Goal: Information Seeking & Learning: Find specific fact

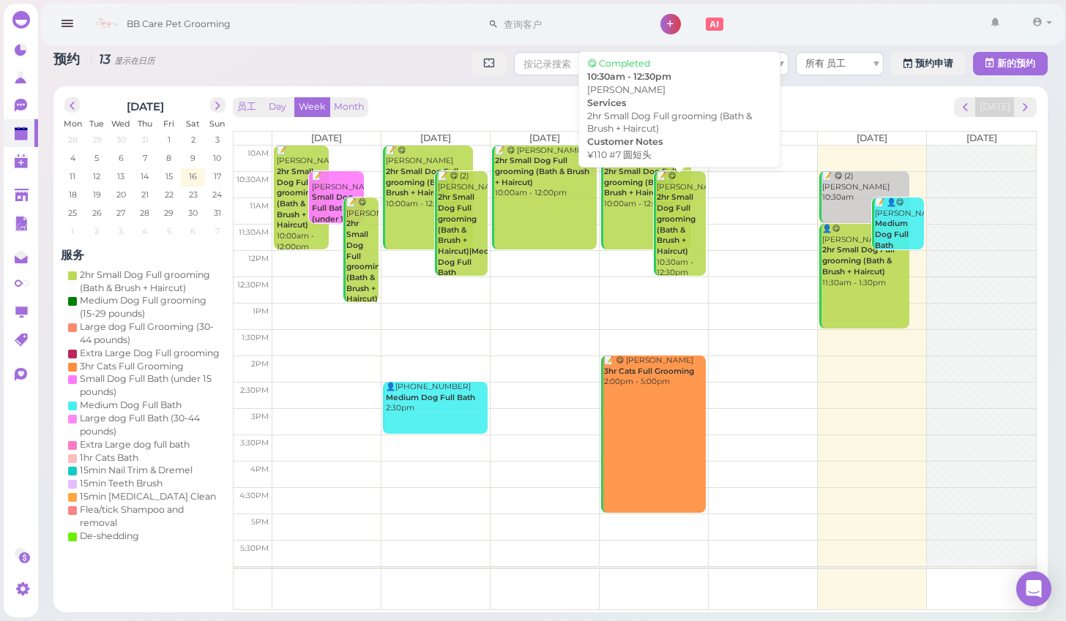
scroll to position [59, 0]
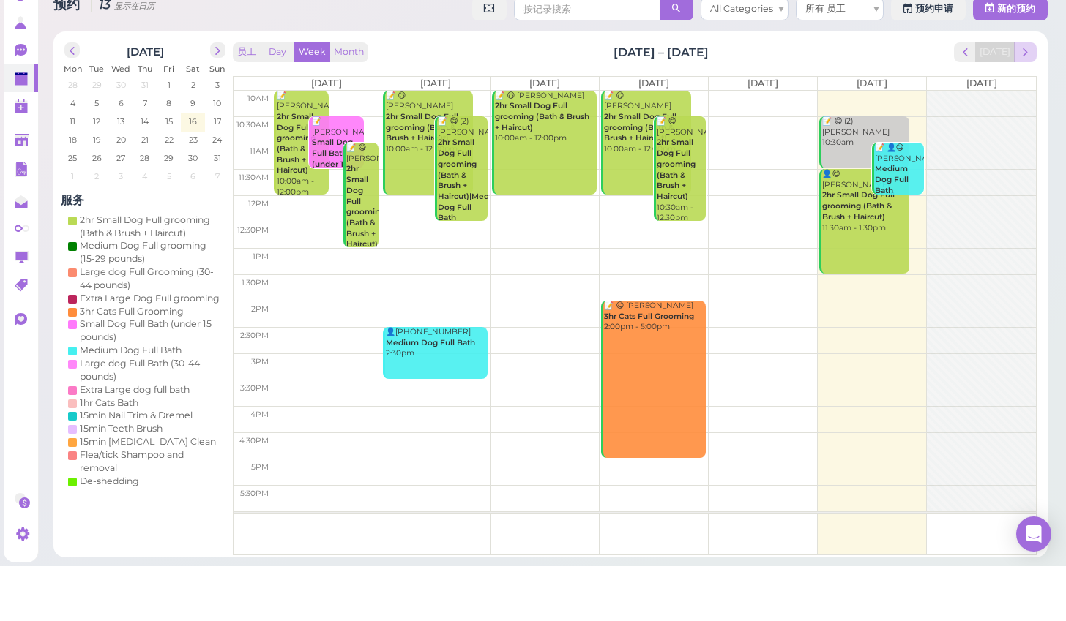
click at [1022, 100] on span "next" at bounding box center [1025, 107] width 14 height 14
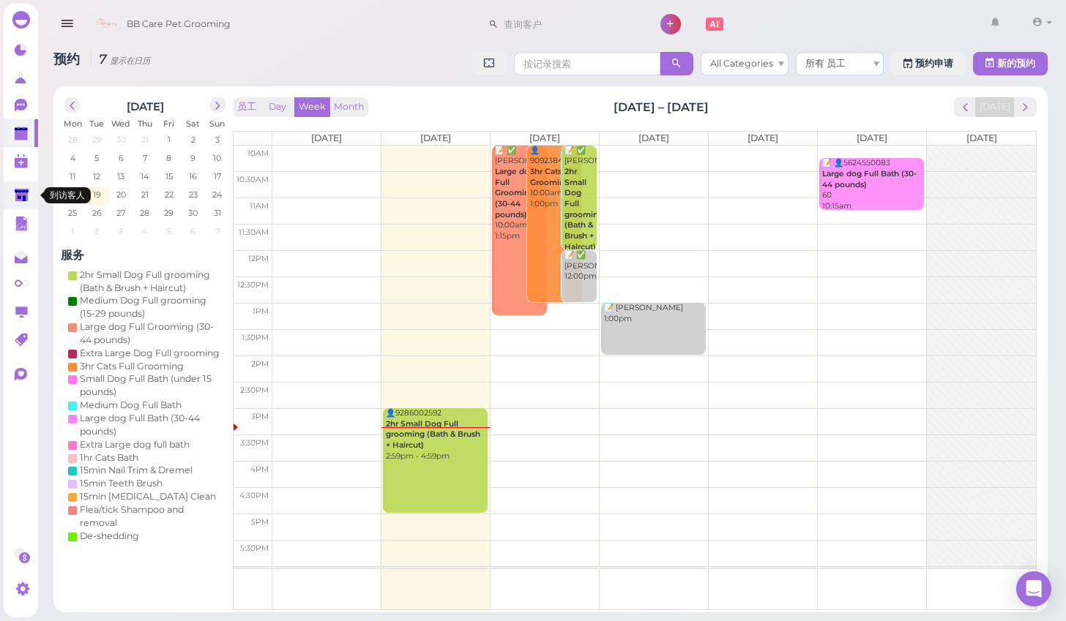
click at [23, 197] on icon at bounding box center [22, 195] width 14 height 11
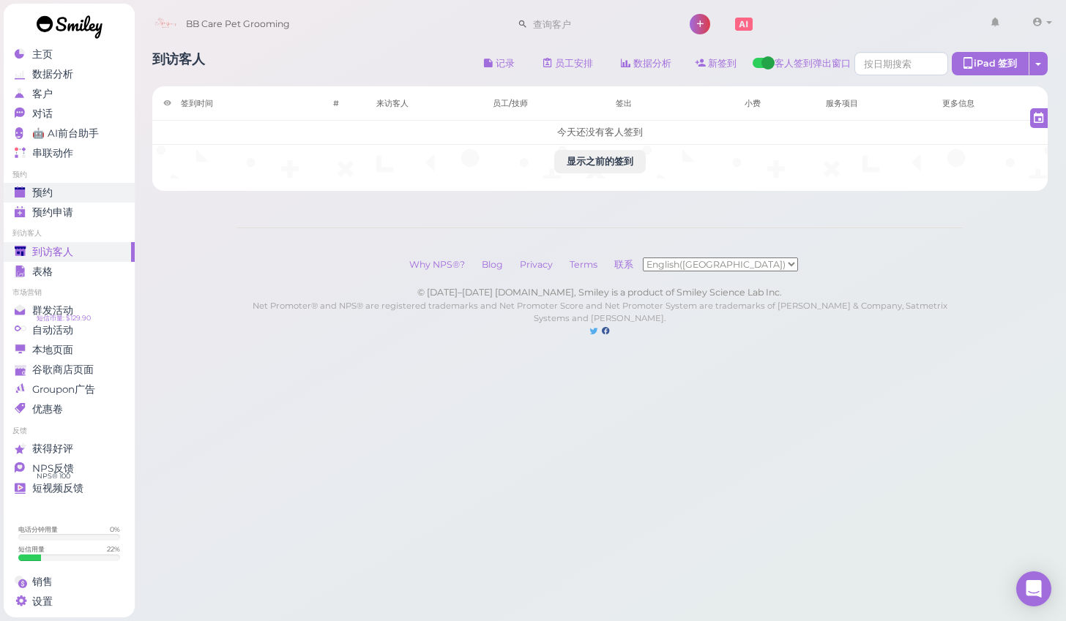
click at [75, 195] on div "预约" at bounding box center [67, 193] width 105 height 12
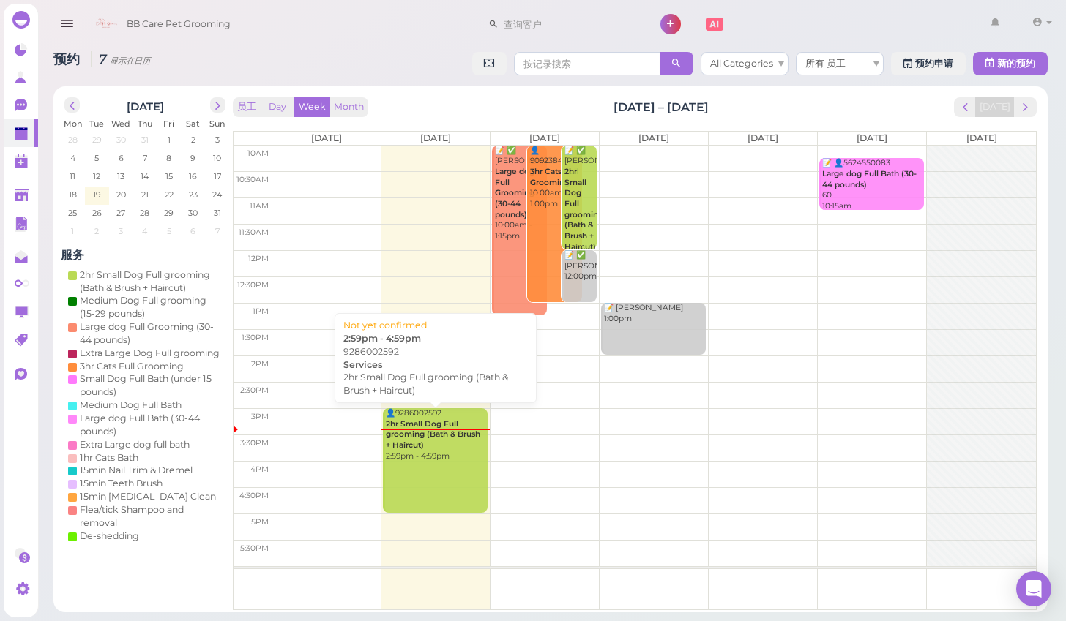
click at [428, 485] on link "👤9286002592 2hr Small Dog Full grooming (Bath & Brush + Haircut) 2:59pm - 4:59pm" at bounding box center [435, 460] width 104 height 105
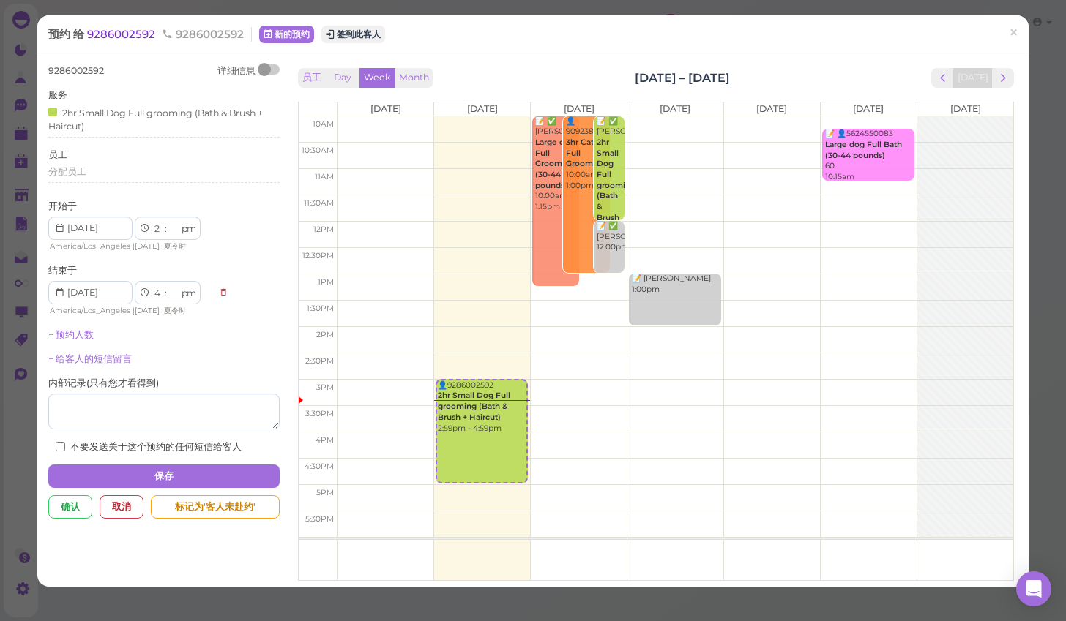
click at [119, 38] on span "9286002592" at bounding box center [122, 34] width 71 height 14
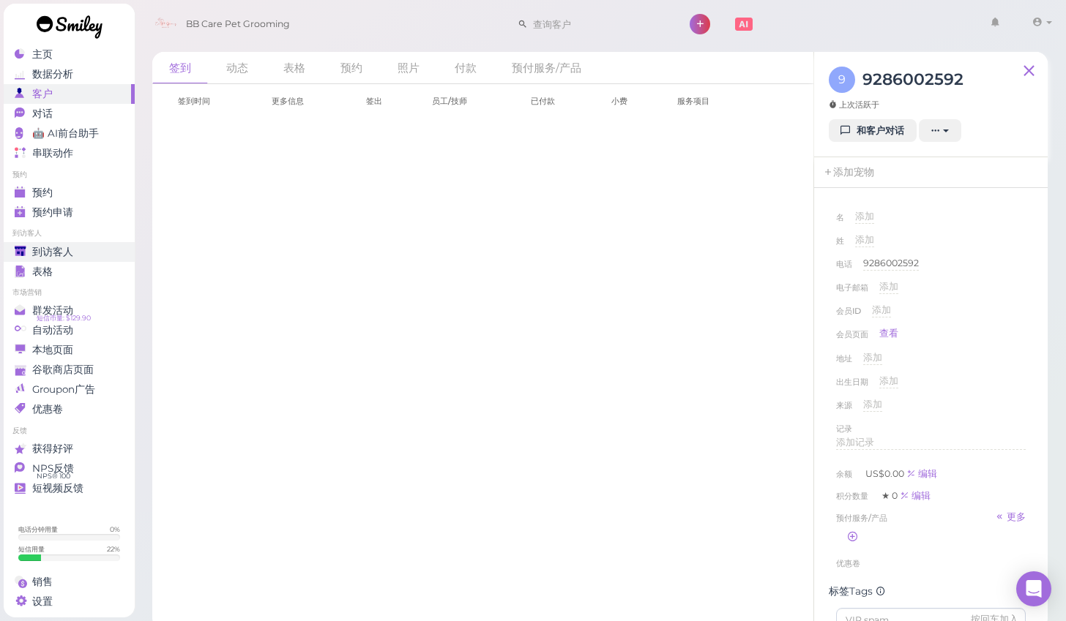
click at [80, 255] on div "到访客人" at bounding box center [67, 252] width 105 height 12
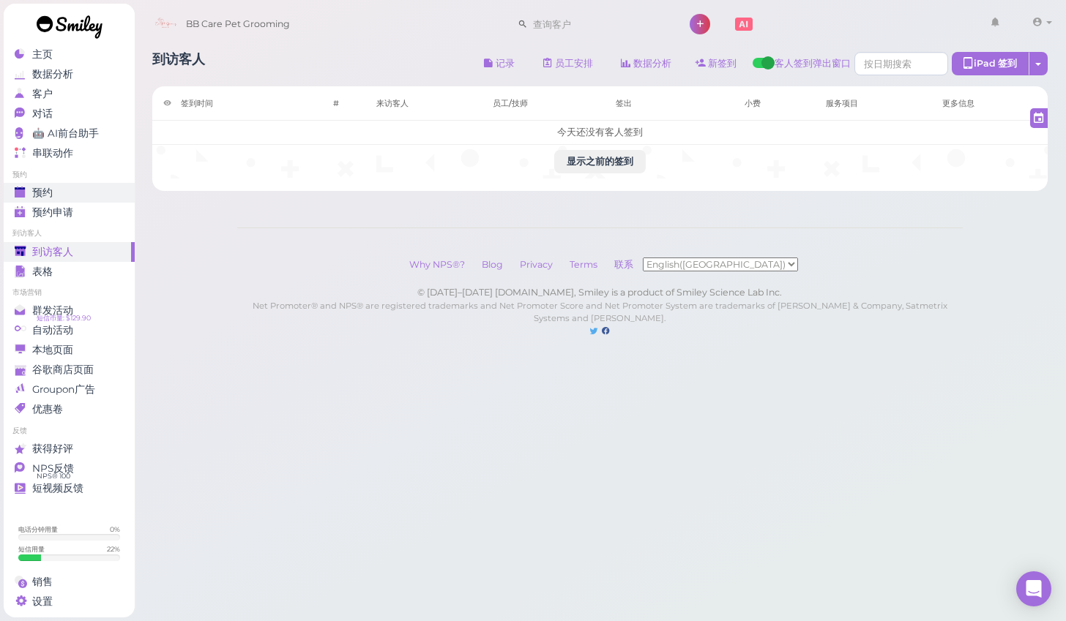
click at [82, 193] on div "预约" at bounding box center [67, 193] width 105 height 12
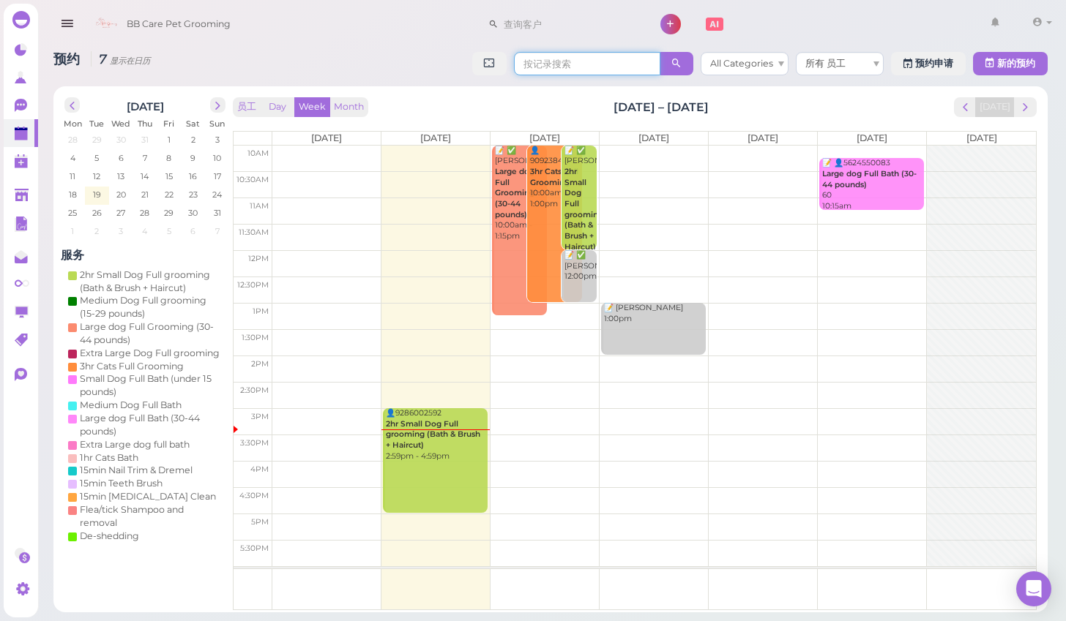
click at [567, 65] on input at bounding box center [587, 63] width 146 height 23
type input "929"
click at [15, 70] on link at bounding box center [21, 78] width 34 height 28
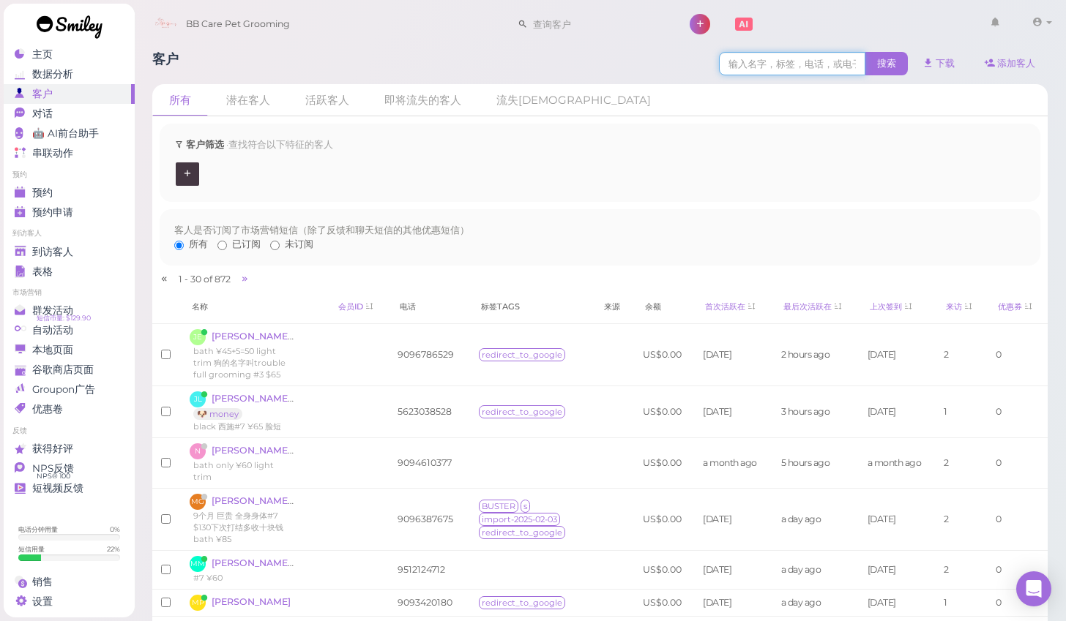
click at [804, 67] on input at bounding box center [792, 63] width 146 height 23
type input "f"
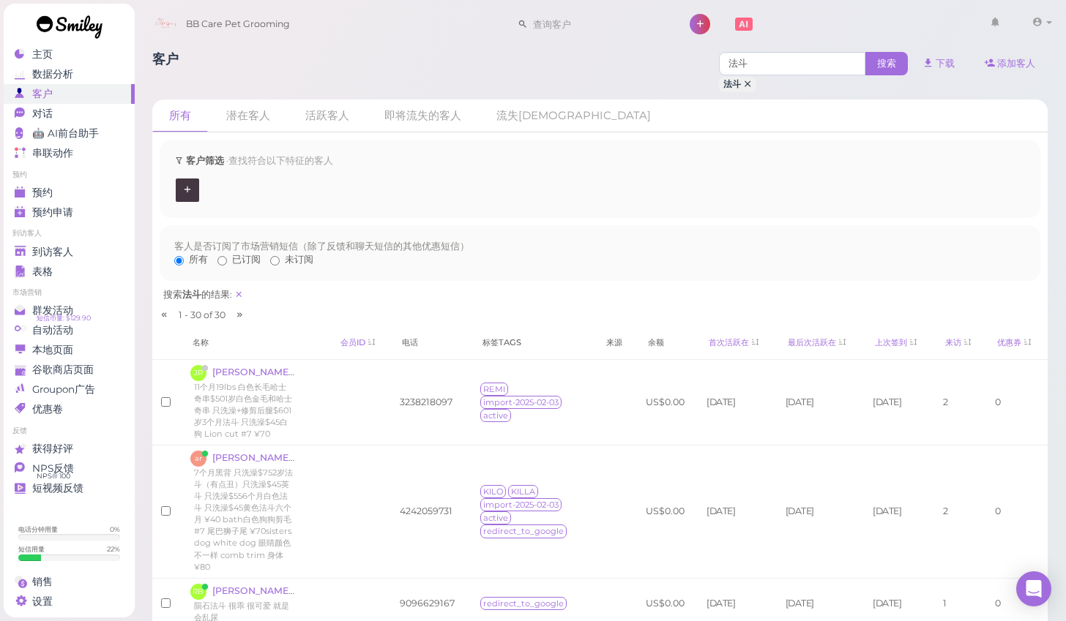
click at [616, 56] on div "客户 法斗 搜索 法斗 下载 添加客人" at bounding box center [600, 72] width 896 height 40
click at [756, 64] on input "法斗" at bounding box center [792, 63] width 146 height 23
type input "法"
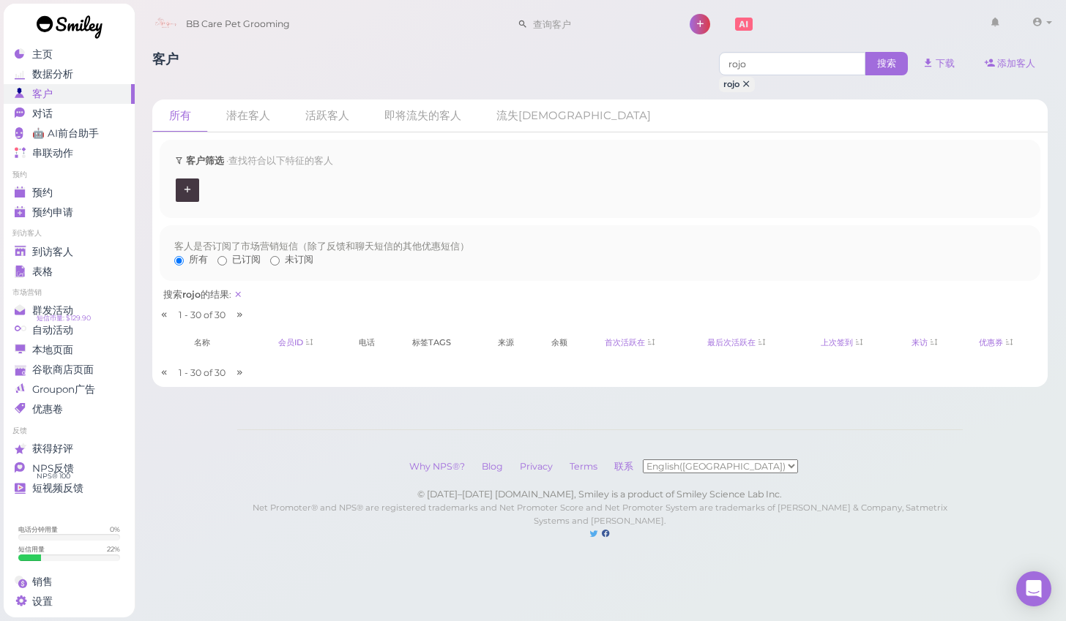
click at [437, 341] on th "标签Tags" at bounding box center [444, 343] width 86 height 34
click at [761, 64] on input "rojo" at bounding box center [792, 63] width 146 height 23
type input "r"
type input "harley"
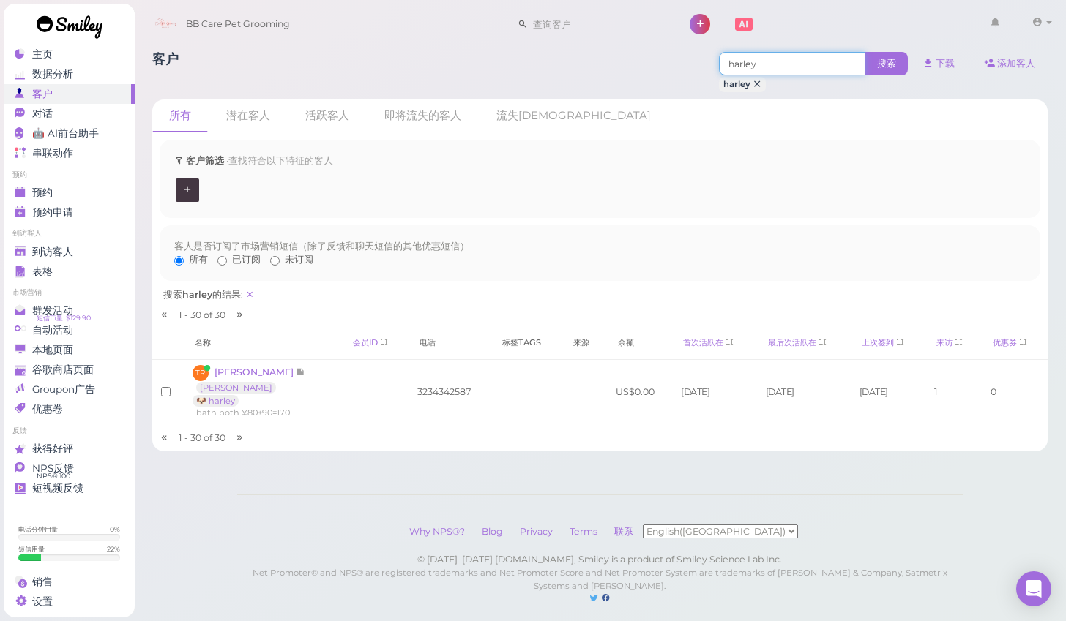
click at [761, 64] on input "harley" at bounding box center [792, 63] width 146 height 23
click at [754, 83] on icon at bounding box center [756, 84] width 9 height 10
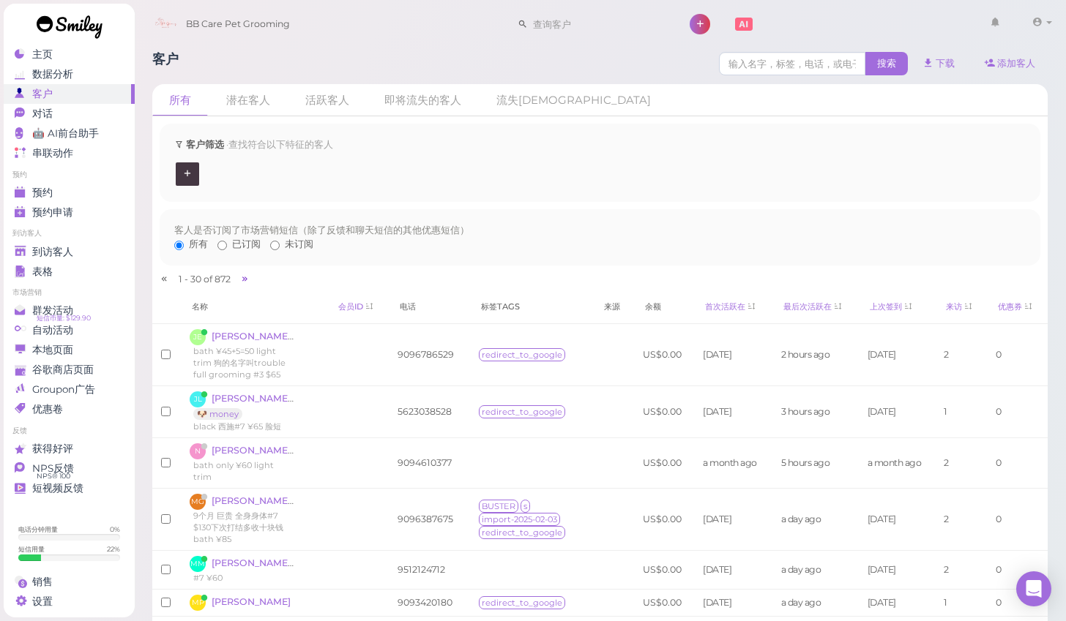
click at [242, 277] on icon at bounding box center [245, 279] width 10 height 11
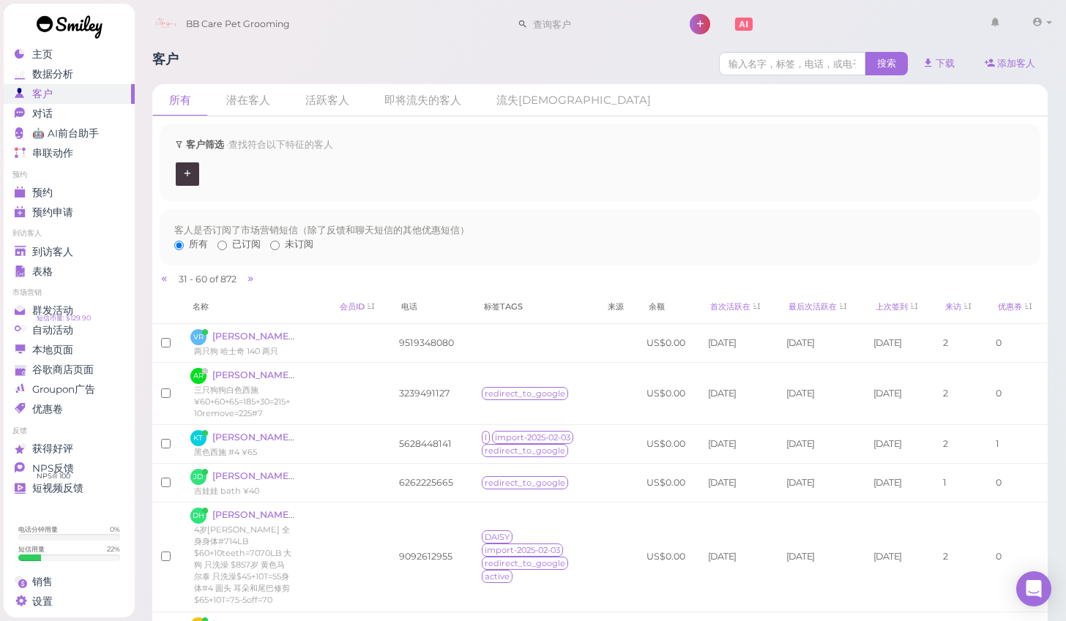
click at [171, 278] on li at bounding box center [164, 279] width 17 height 13
click at [168, 278] on li at bounding box center [164, 279] width 17 height 13
click at [167, 278] on icon at bounding box center [165, 279] width 10 height 11
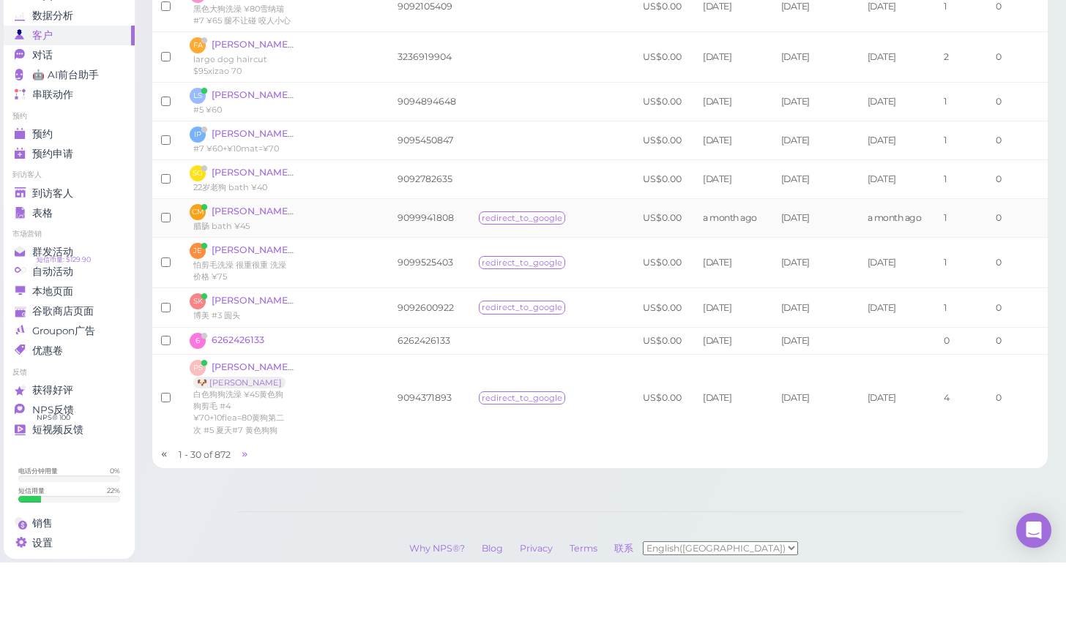
scroll to position [1404, 0]
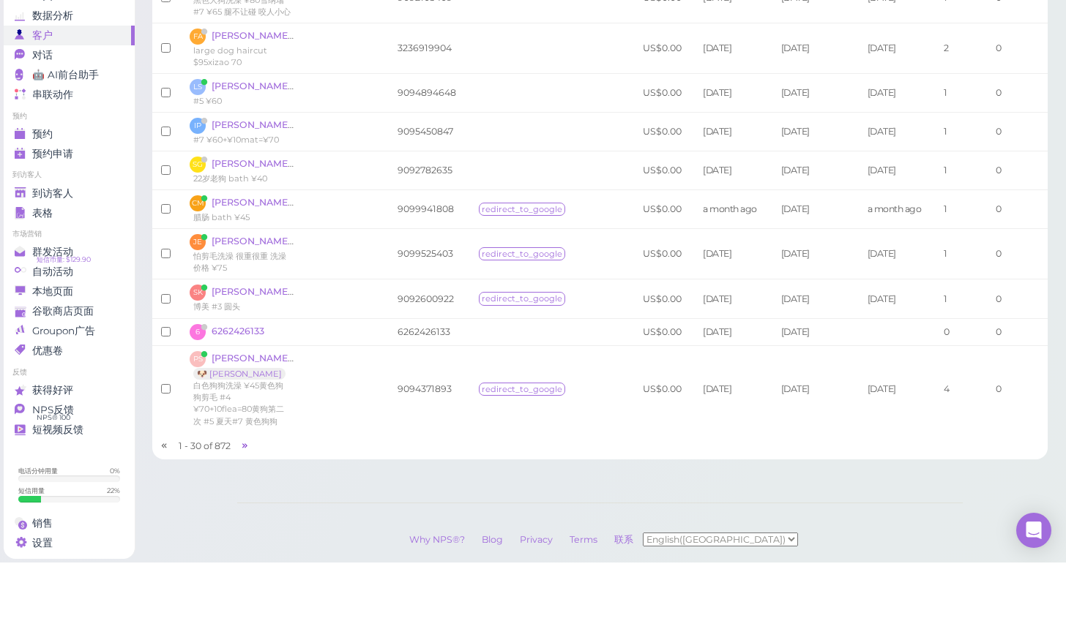
click at [246, 499] on icon at bounding box center [245, 504] width 10 height 11
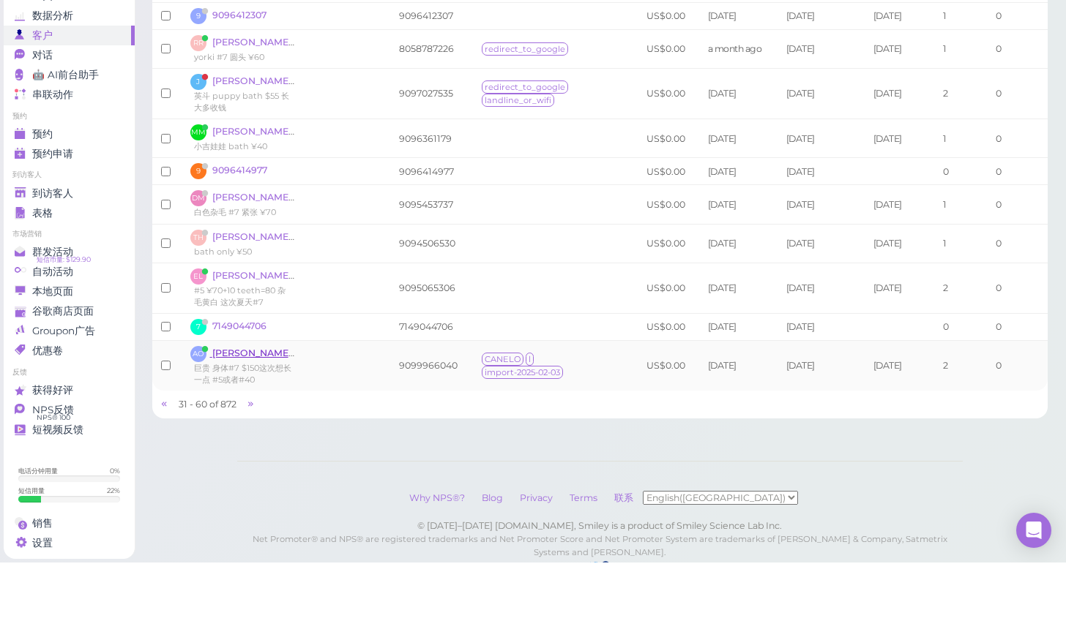
scroll to position [1371, 0]
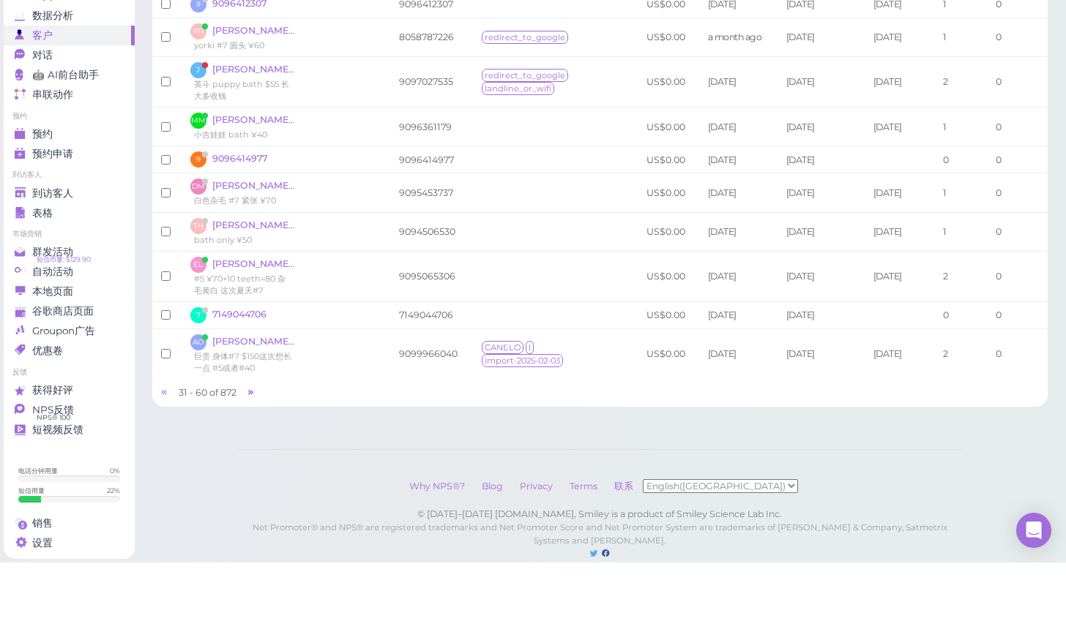
click at [250, 446] on icon at bounding box center [251, 451] width 10 height 11
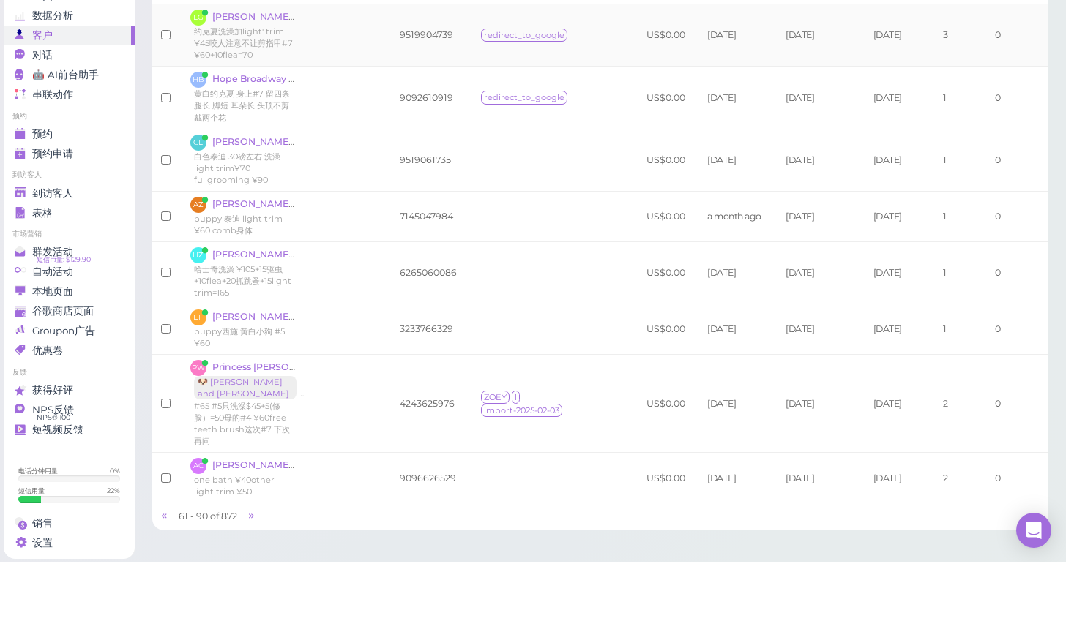
scroll to position [1482, 0]
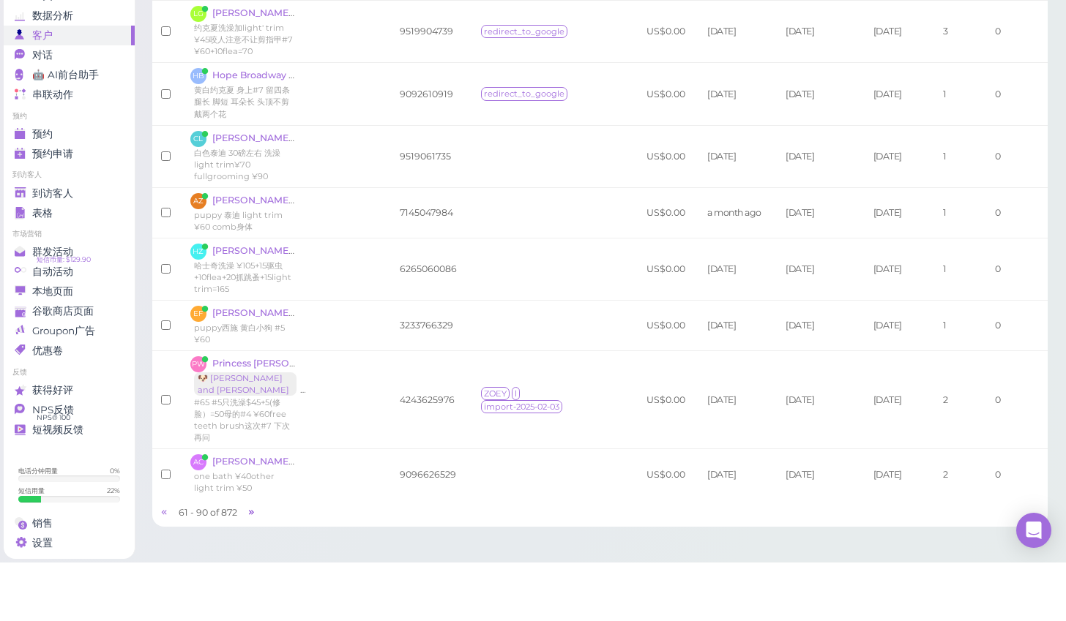
click at [250, 566] on icon at bounding box center [252, 571] width 10 height 11
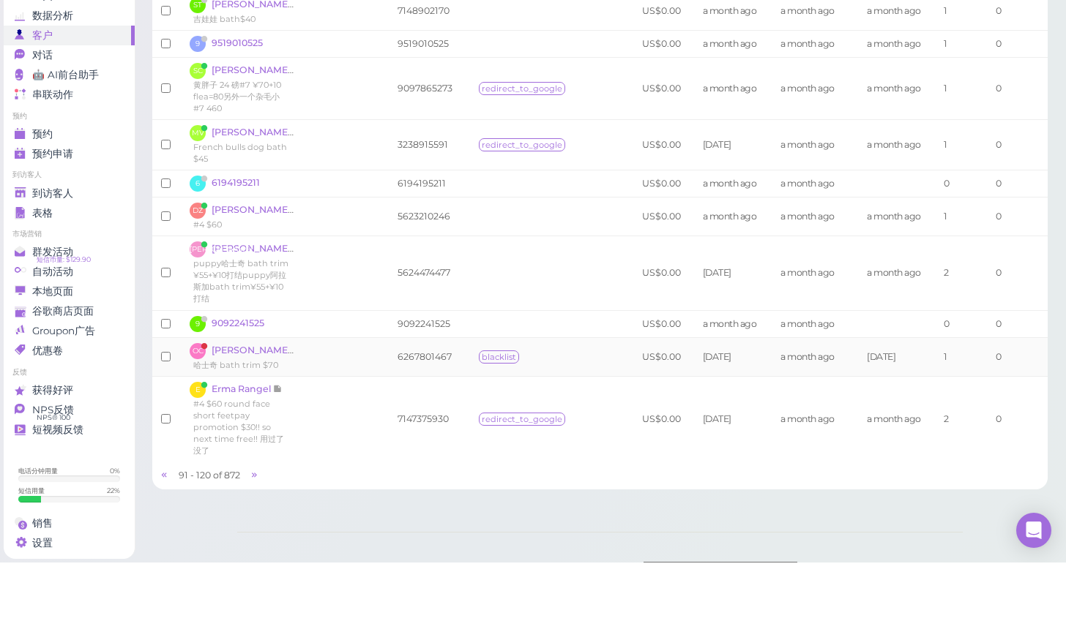
scroll to position [1298, 0]
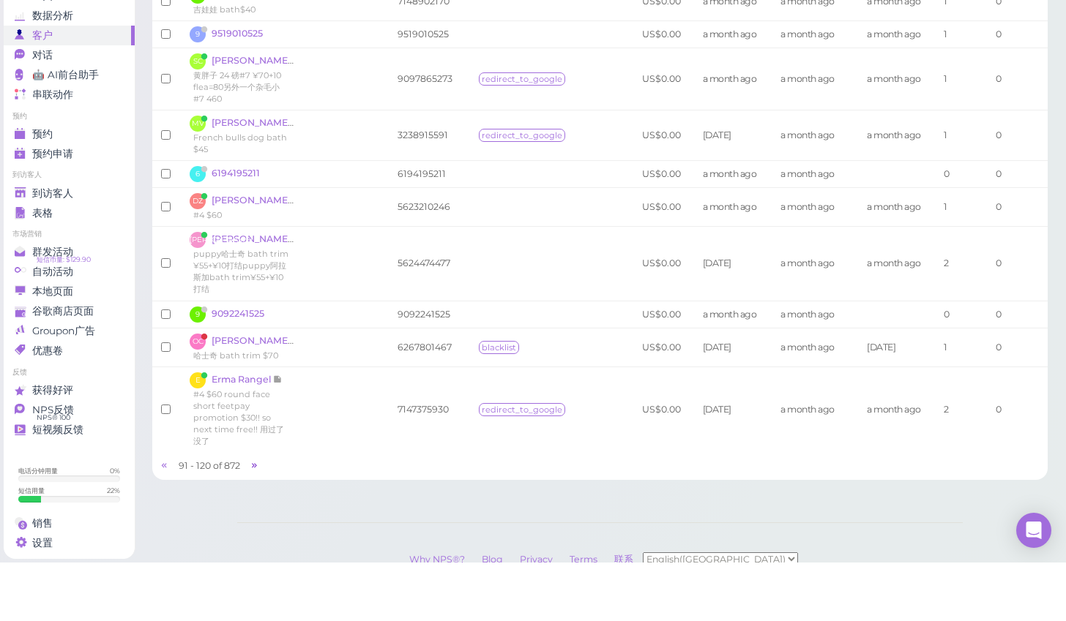
click at [251, 519] on icon at bounding box center [255, 524] width 10 height 11
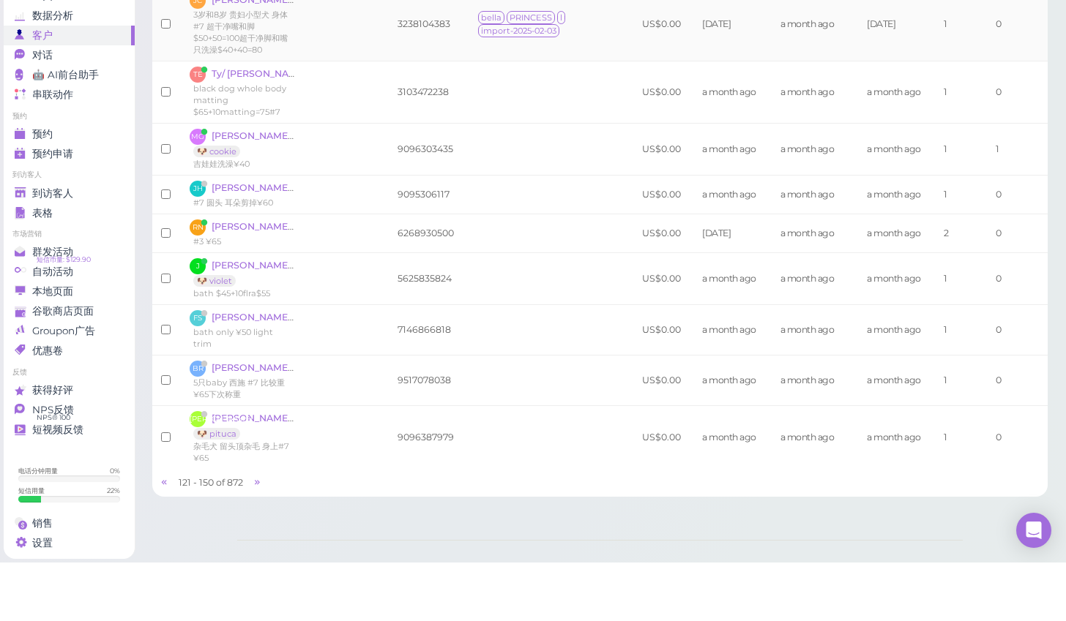
scroll to position [1271, 0]
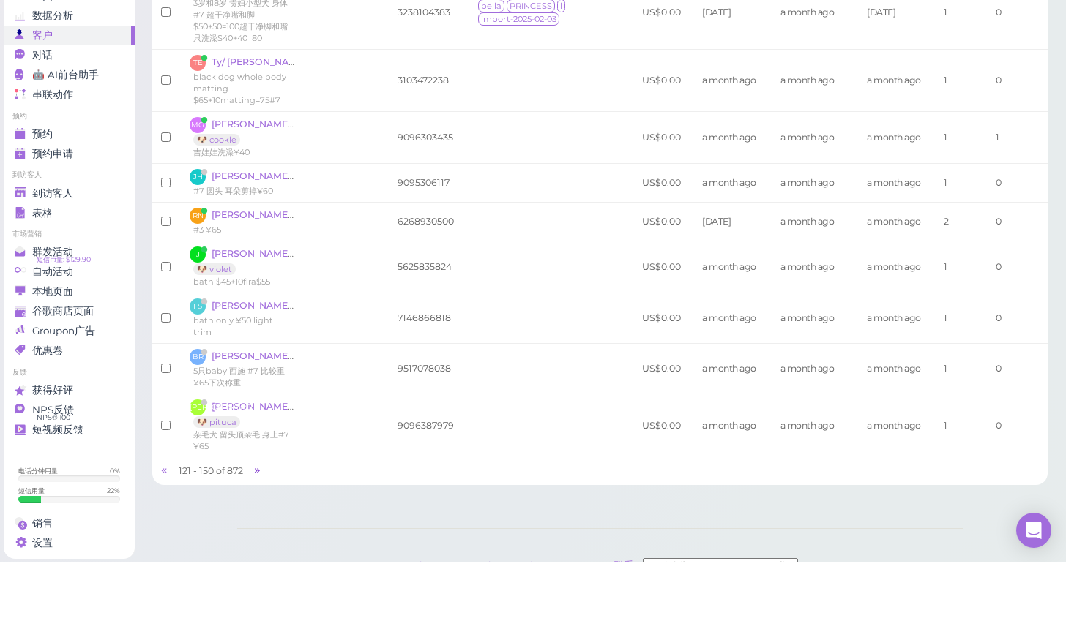
click at [261, 524] on icon at bounding box center [258, 529] width 10 height 11
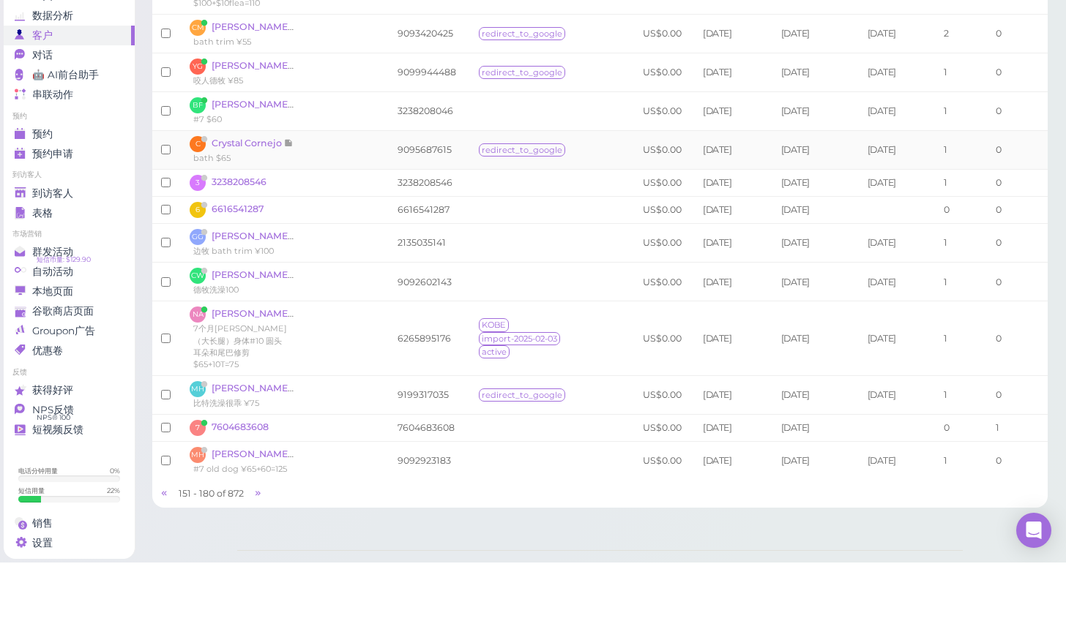
scroll to position [1243, 0]
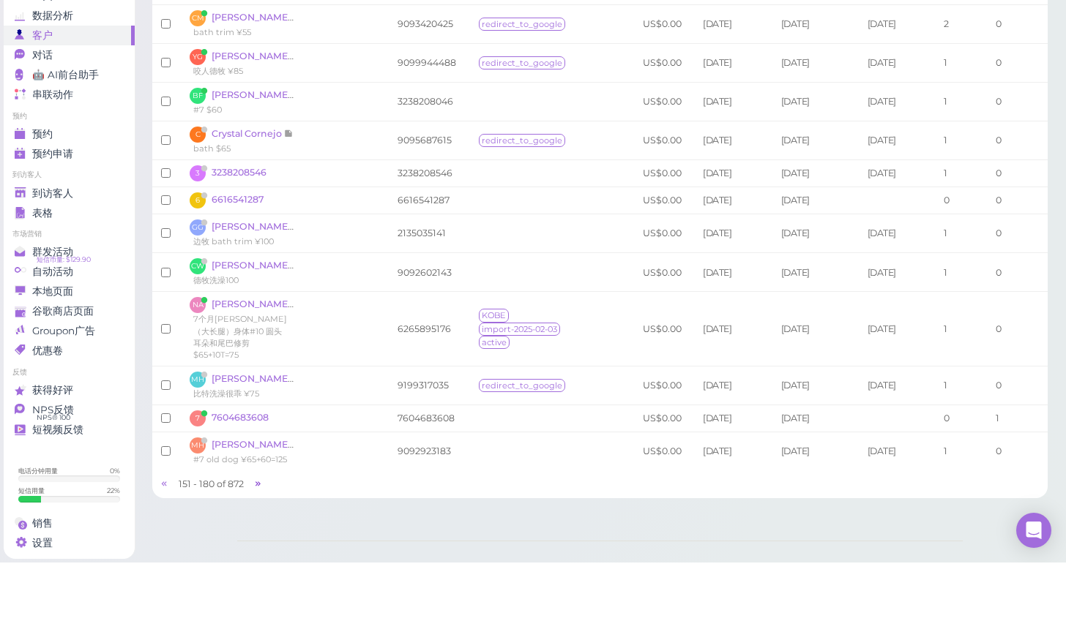
click at [258, 537] on icon at bounding box center [258, 542] width 10 height 11
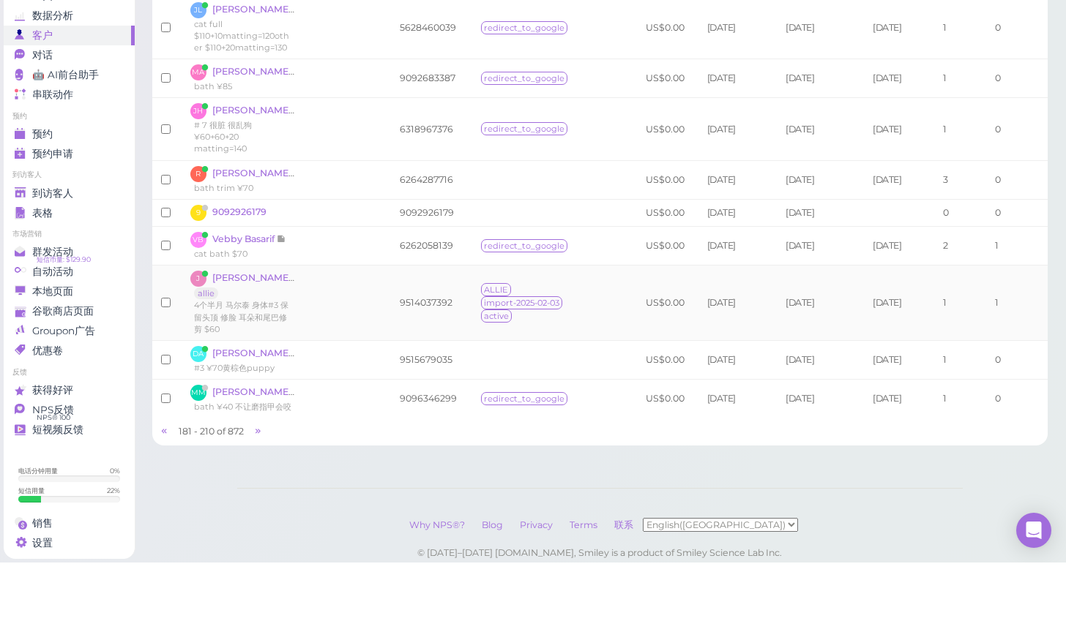
scroll to position [1369, 0]
click at [258, 484] on icon at bounding box center [258, 489] width 10 height 11
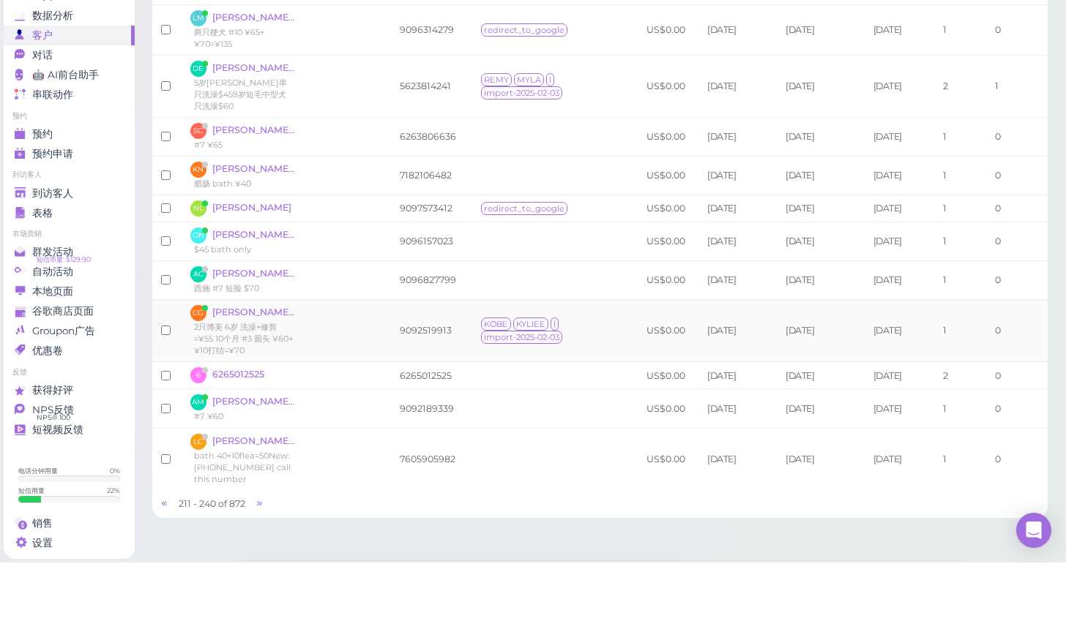
scroll to position [1164, 0]
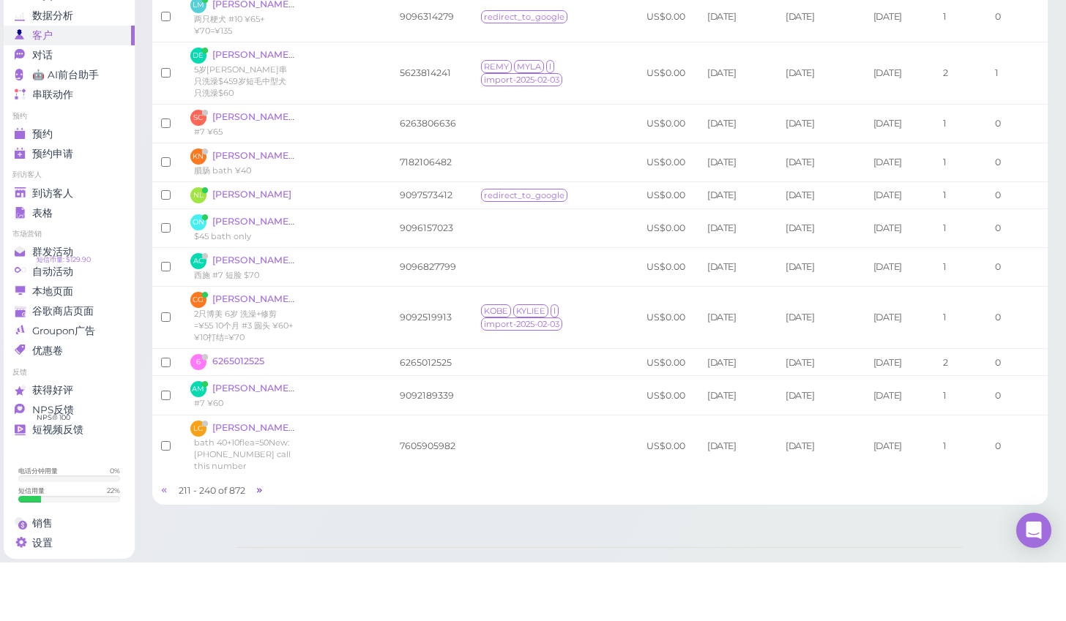
click at [258, 544] on icon at bounding box center [260, 549] width 10 height 11
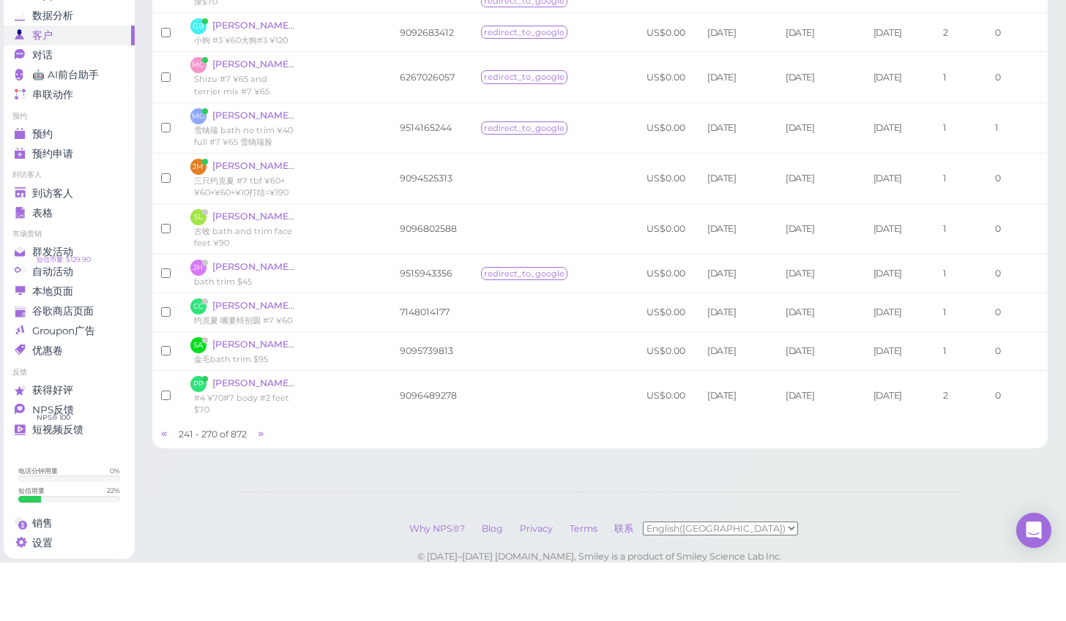
scroll to position [1469, 0]
click at [258, 485] on icon at bounding box center [261, 490] width 10 height 11
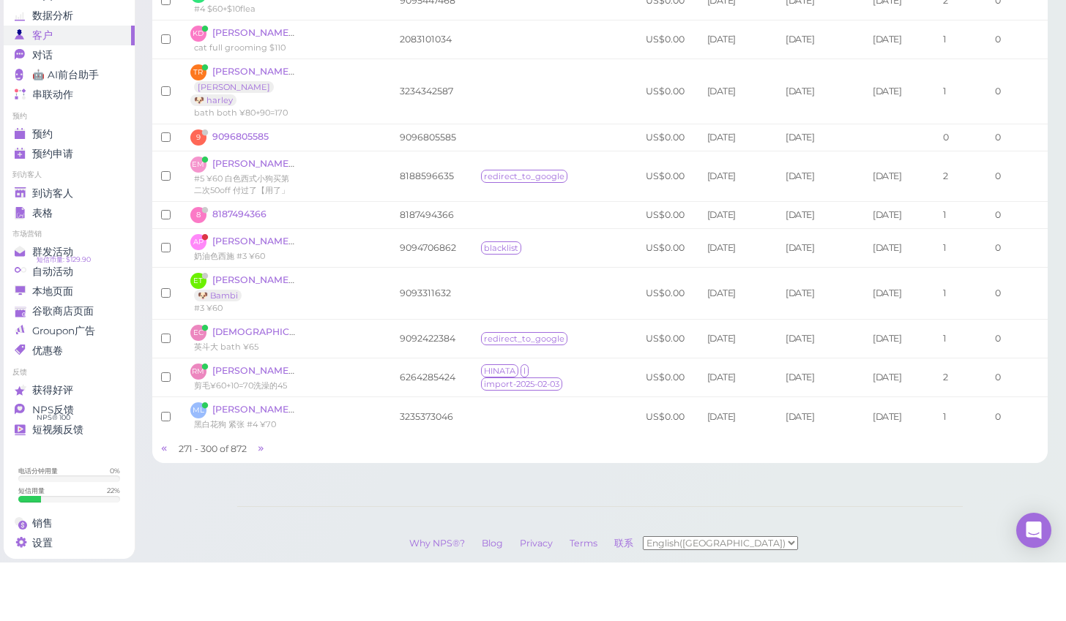
scroll to position [1132, 0]
click at [261, 501] on icon at bounding box center [261, 506] width 10 height 11
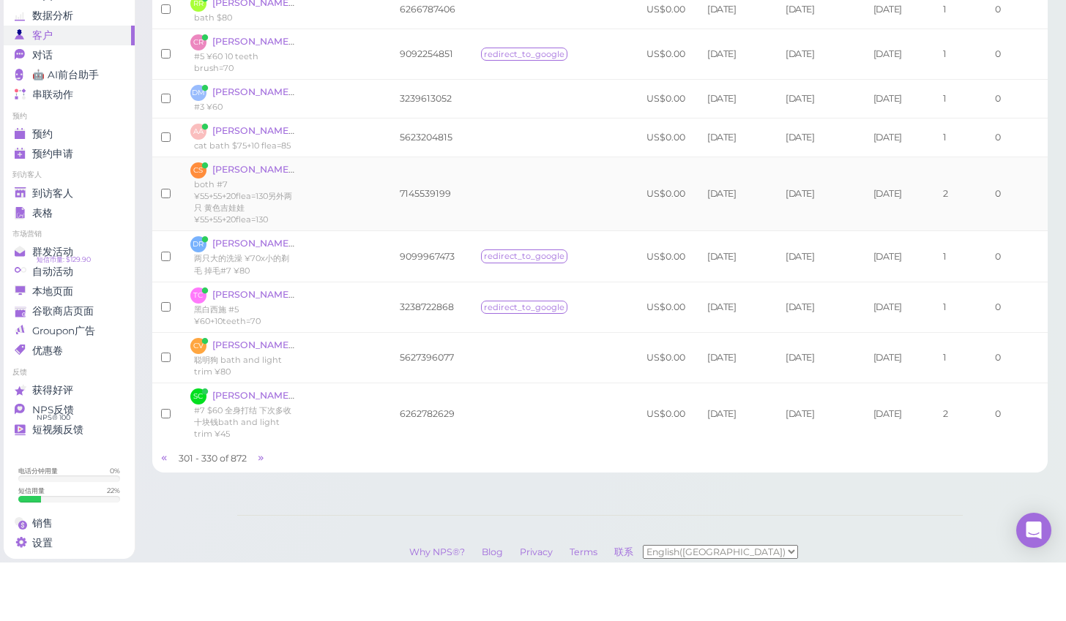
scroll to position [1341, 0]
click at [264, 511] on icon at bounding box center [261, 516] width 10 height 11
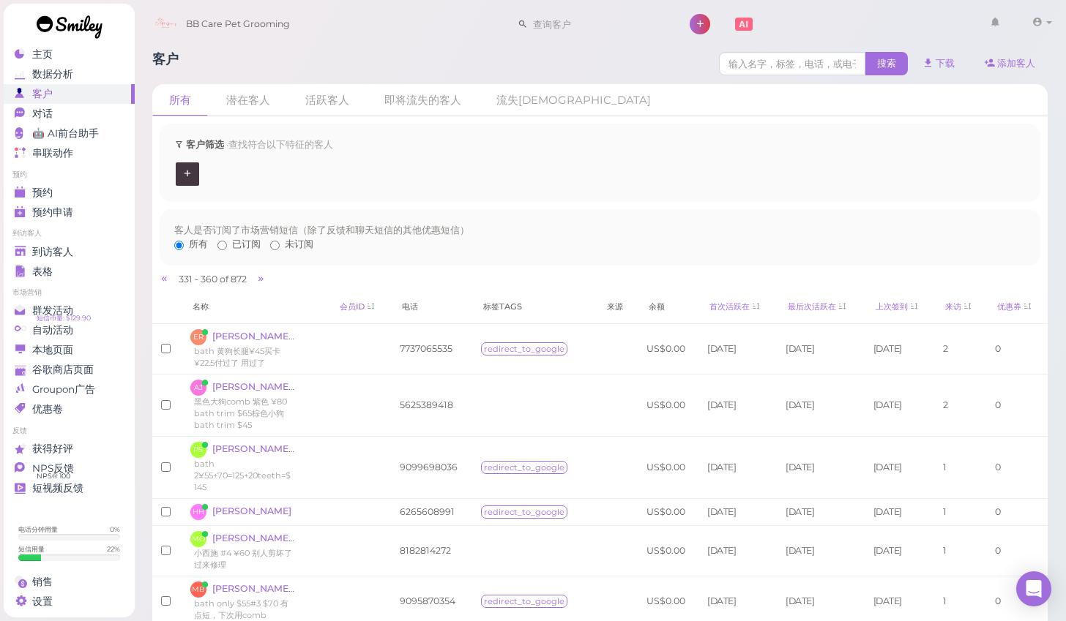
click at [799, 40] on div "BB Care Pet Grooming 1 帐号 口碑传播" at bounding box center [601, 25] width 912 height 42
click at [799, 55] on input at bounding box center [792, 63] width 146 height 23
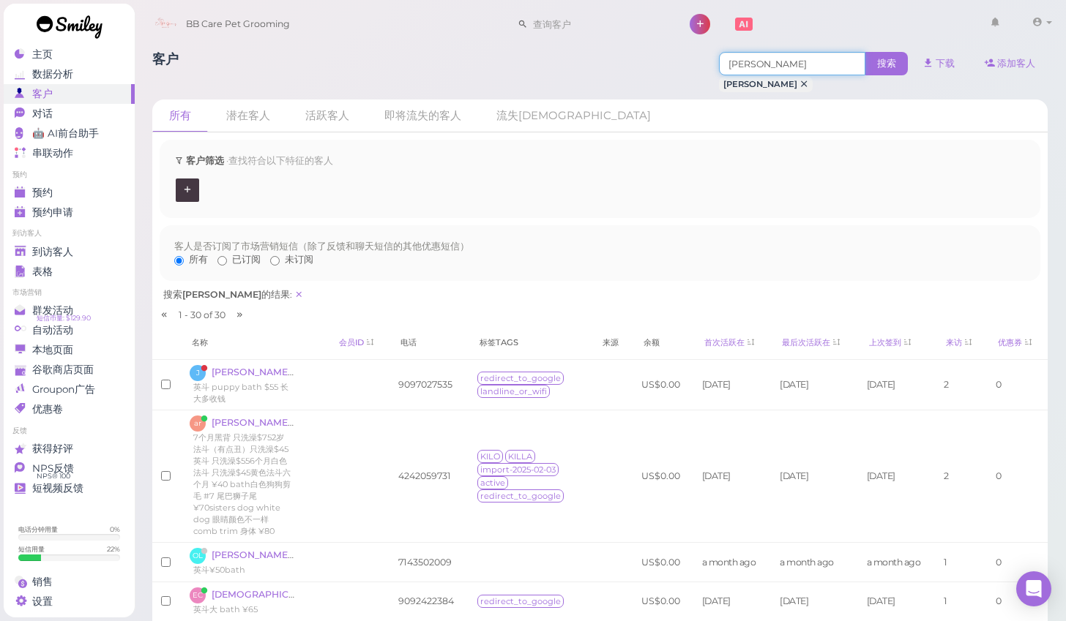
type input "英"
type input "9286002592"
drag, startPoint x: 861, startPoint y: 78, endPoint x: 872, endPoint y: 72, distance: 12.8
click at [862, 77] on div "[PERSON_NAME]" at bounding box center [813, 84] width 189 height 15
click at [876, 70] on span "搜索" at bounding box center [886, 63] width 42 height 23
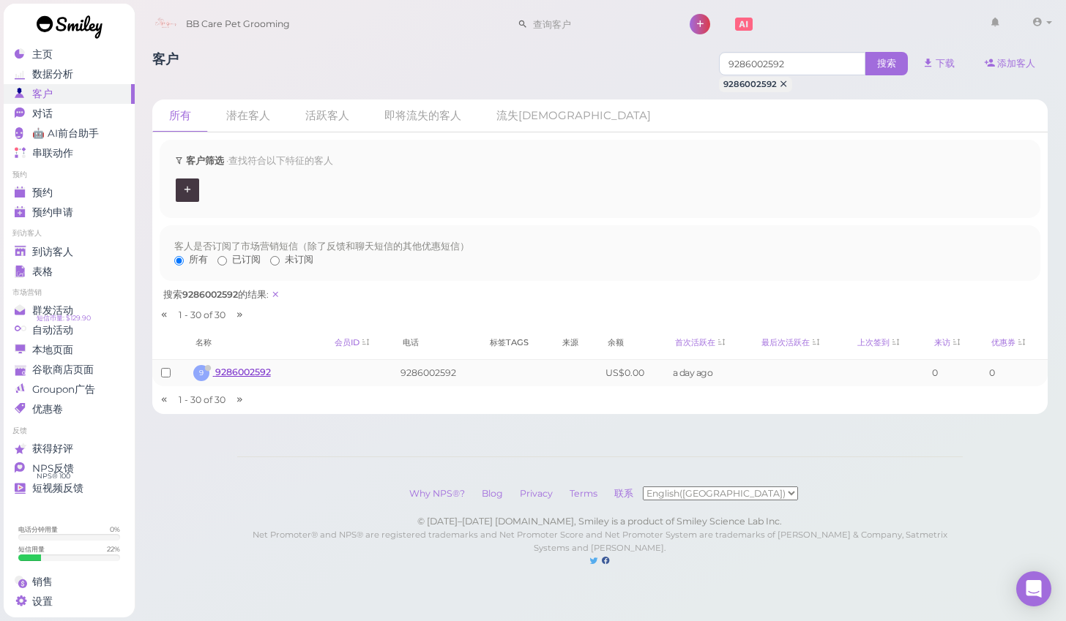
drag, startPoint x: 270, startPoint y: 366, endPoint x: 263, endPoint y: 370, distance: 7.5
click at [270, 366] on td "9 9286002592" at bounding box center [240, 372] width 113 height 27
click at [249, 367] on span "9286002592" at bounding box center [243, 372] width 56 height 11
